Goal: Information Seeking & Learning: Learn about a topic

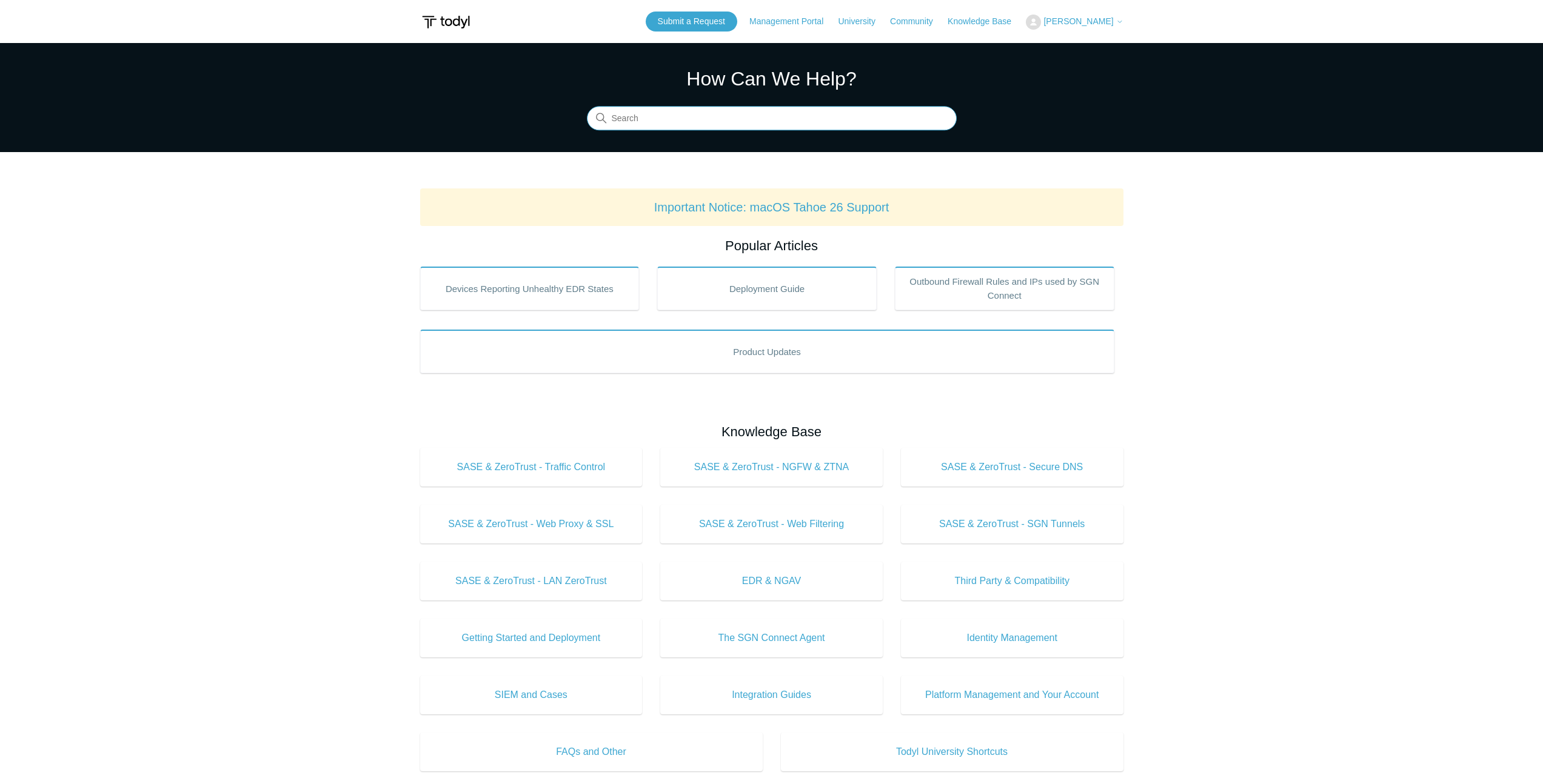
click at [752, 121] on input "Search" at bounding box center [772, 118] width 370 height 24
type input "hotspot"
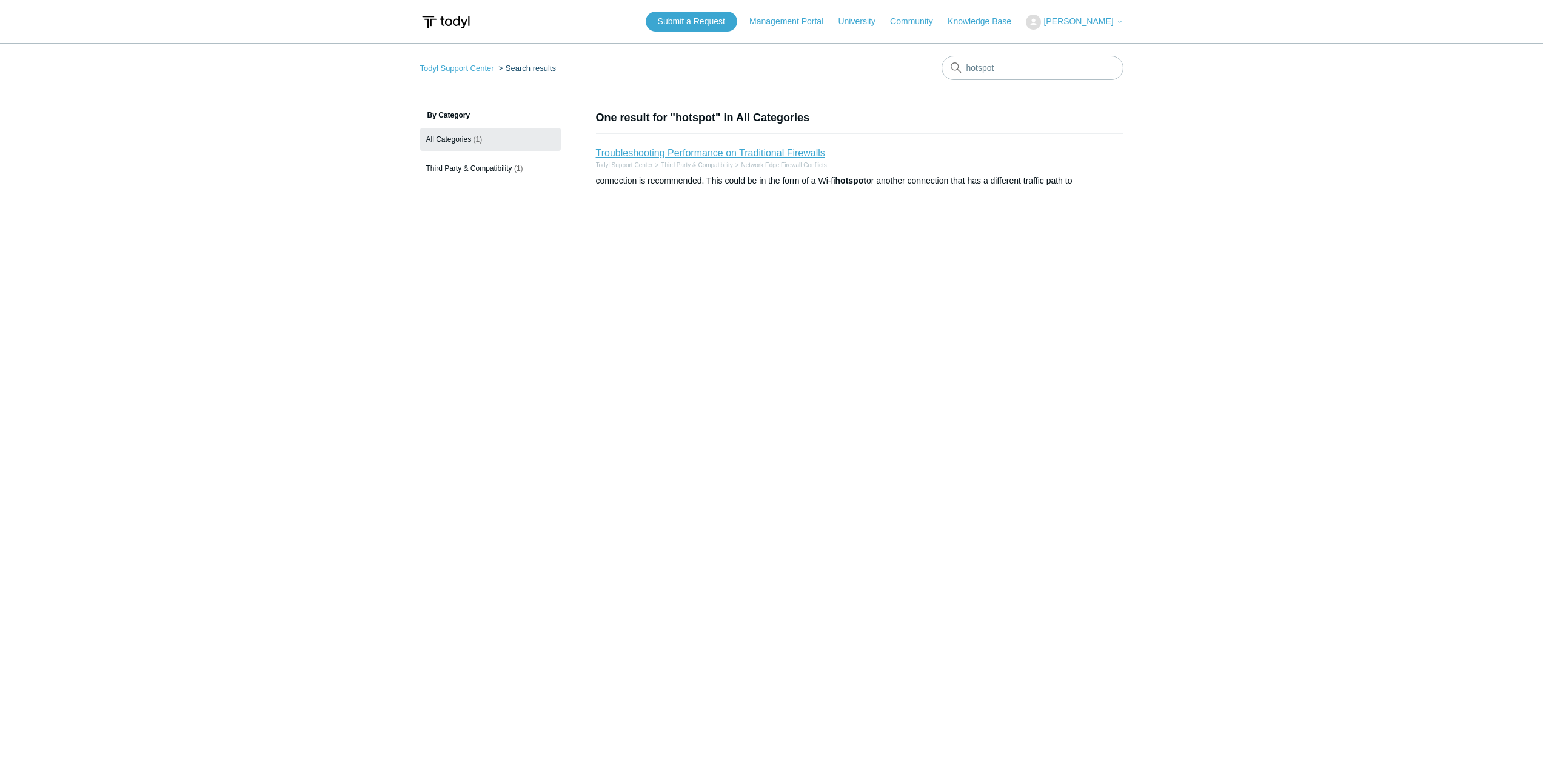
click at [778, 152] on link "Troubleshooting Performance on Traditional Firewalls" at bounding box center [711, 153] width 229 height 11
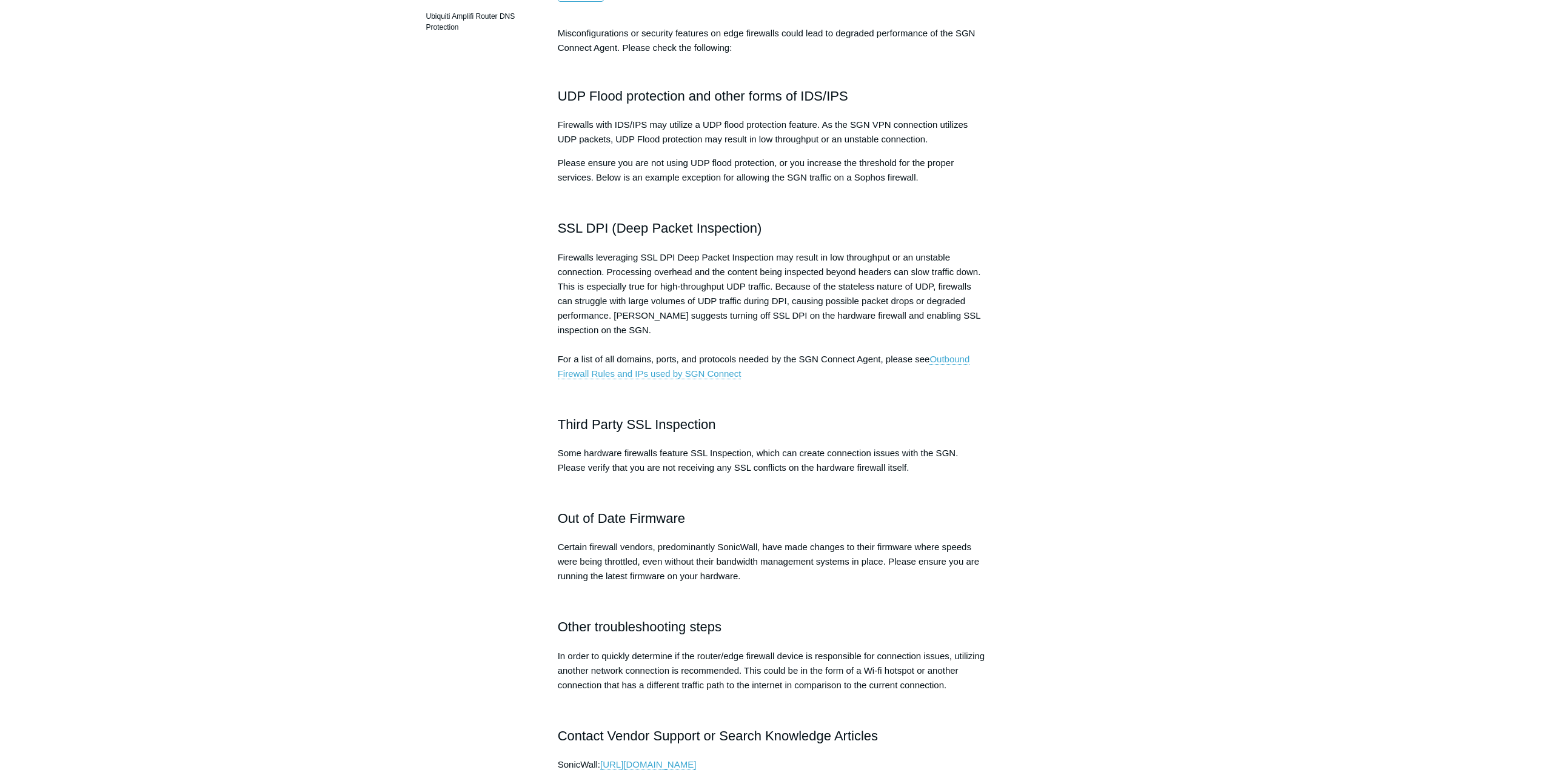
scroll to position [346, 0]
